Goal: Information Seeking & Learning: Learn about a topic

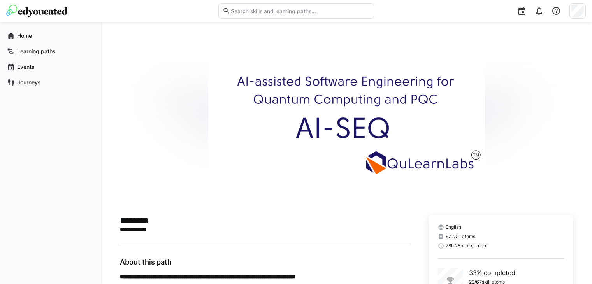
scroll to position [234, 0]
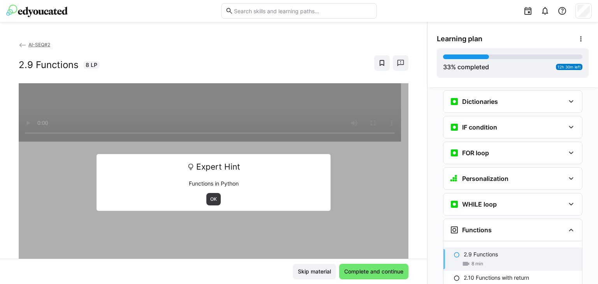
scroll to position [574, 0]
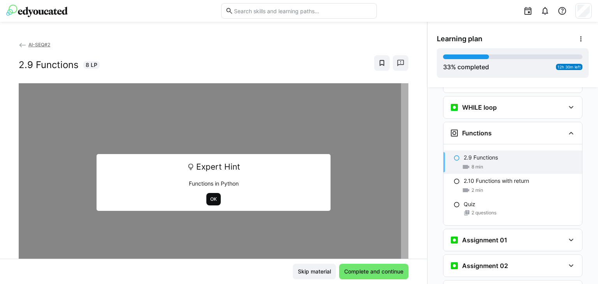
click at [212, 203] on span "OK" at bounding box center [213, 199] width 14 height 12
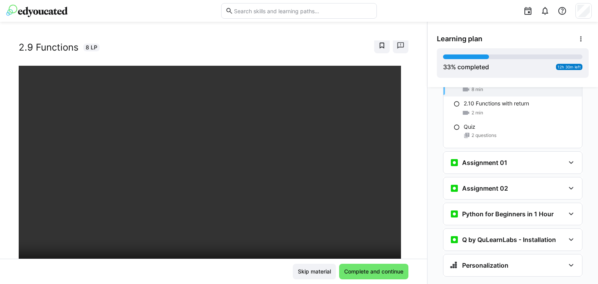
scroll to position [0, 0]
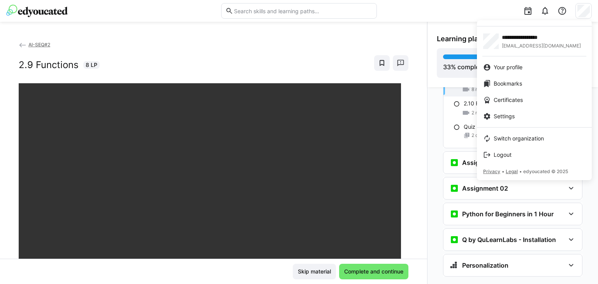
click at [38, 33] on div at bounding box center [299, 142] width 598 height 284
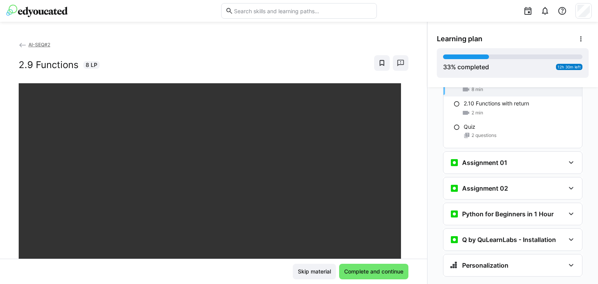
click at [36, 47] on span "AI-SEQ#2" at bounding box center [39, 45] width 22 height 6
click at [44, 42] on span "AI-SEQ#2" at bounding box center [39, 45] width 22 height 6
click at [35, 46] on span "AI-SEQ#2" at bounding box center [39, 45] width 22 height 6
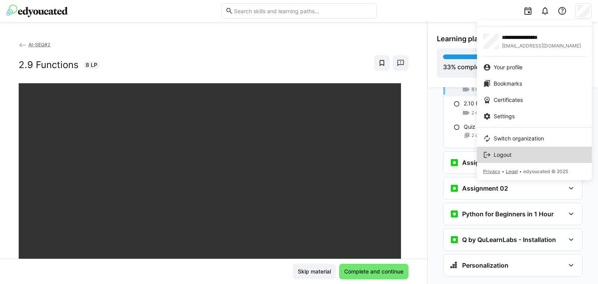
click at [494, 156] on span "Logout" at bounding box center [503, 155] width 18 height 8
